Goal: Find specific page/section: Find specific page/section

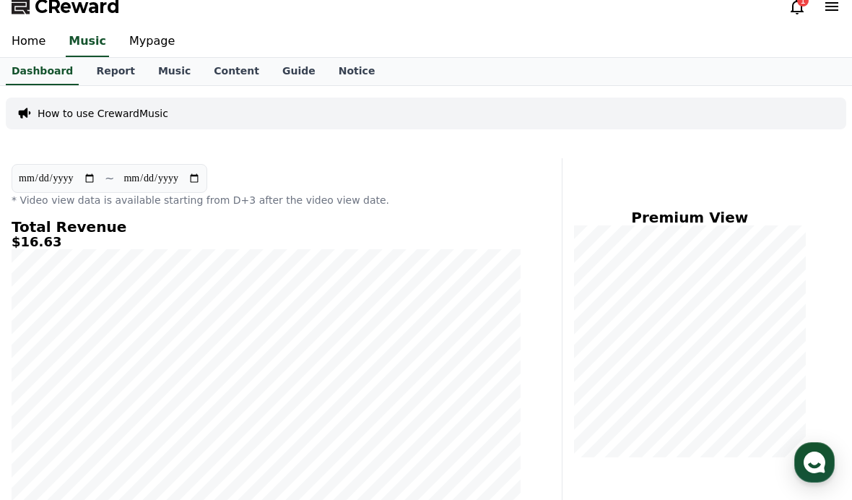
scroll to position [11, 0]
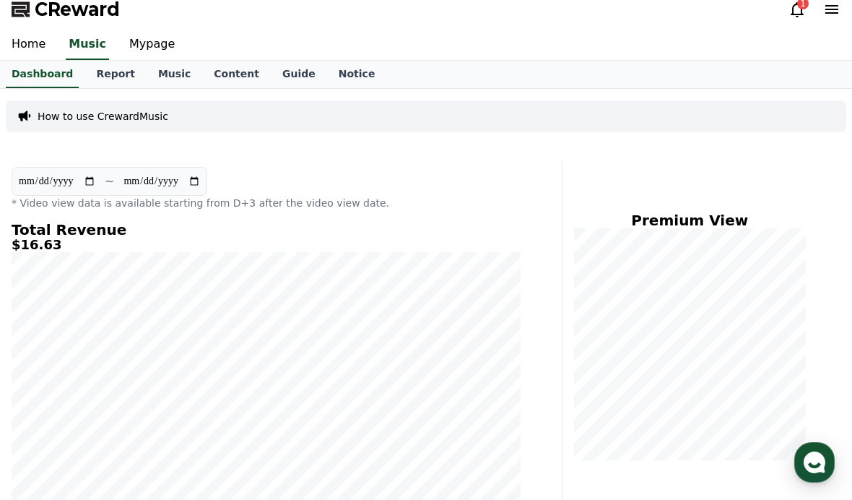
click at [125, 48] on link "Mypage" at bounding box center [152, 45] width 69 height 30
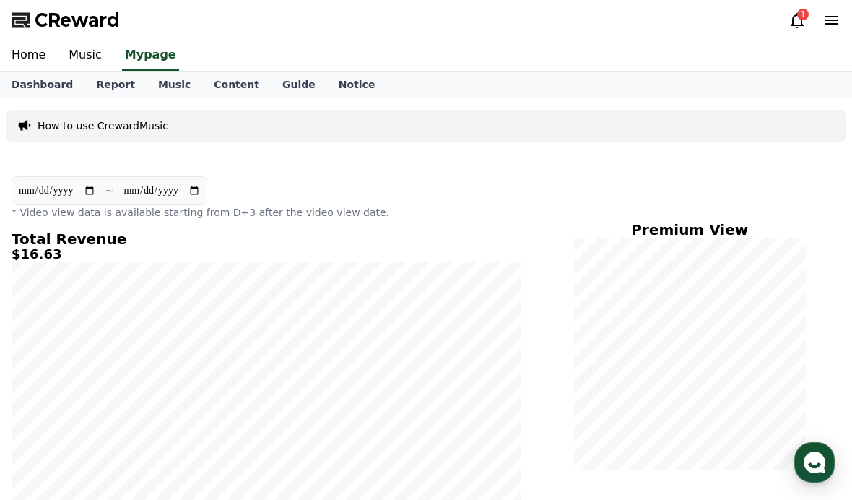
select select "**********"
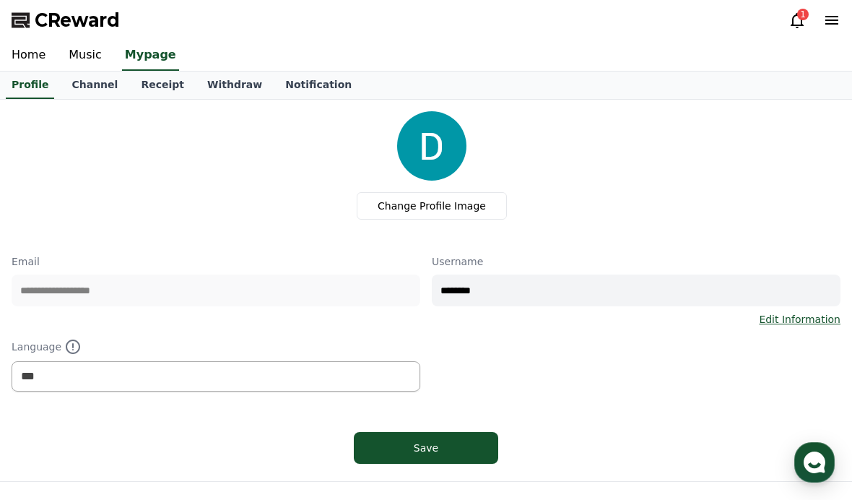
click at [144, 90] on link "Receipt" at bounding box center [162, 84] width 66 height 27
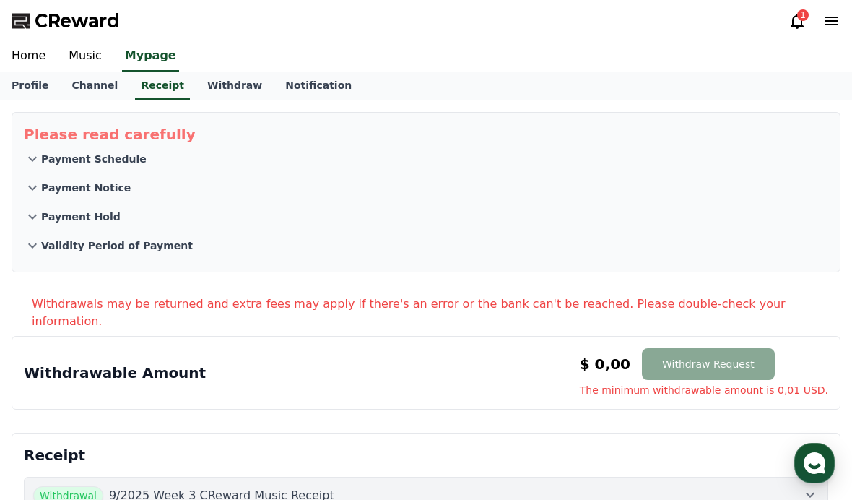
click at [798, 20] on icon at bounding box center [796, 20] width 17 height 17
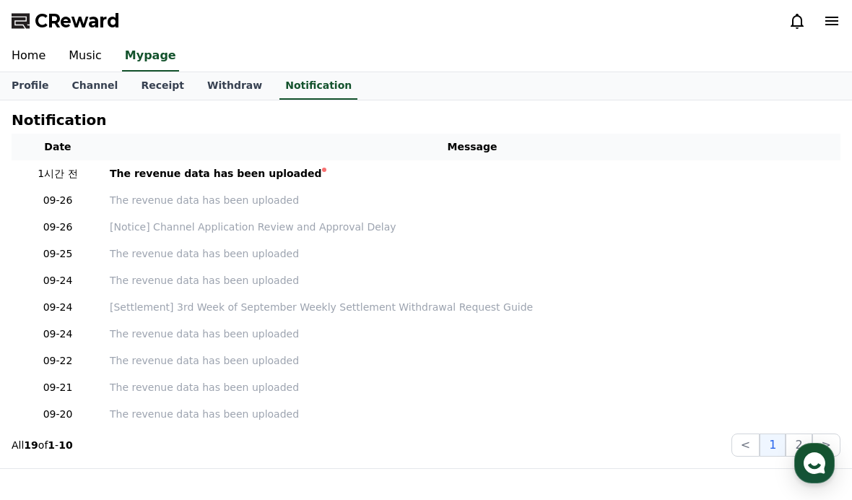
click at [165, 177] on div "The revenue data has been uploaded" at bounding box center [216, 172] width 212 height 15
